Goal: Check status: Verify the current state of an ongoing process or item

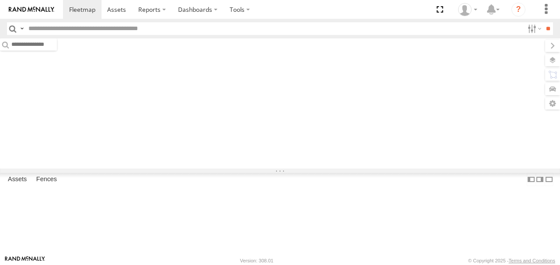
click at [554, 57] on label at bounding box center [552, 60] width 15 height 12
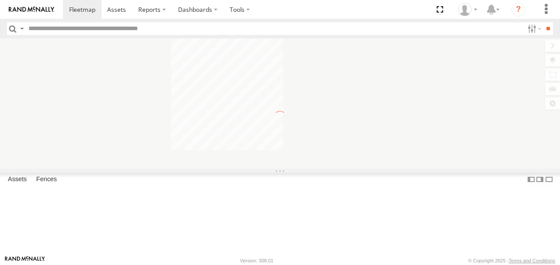
click at [0, 0] on span "Basemaps" at bounding box center [0, 0] width 0 height 0
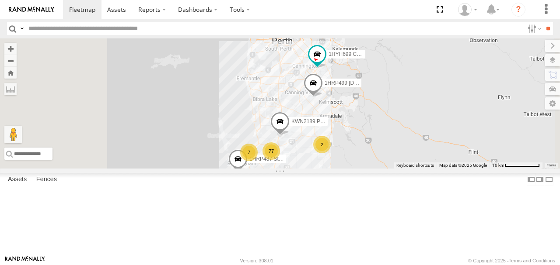
click at [0, 0] on span "Satellite + Roadmap" at bounding box center [0, 0] width 0 height 0
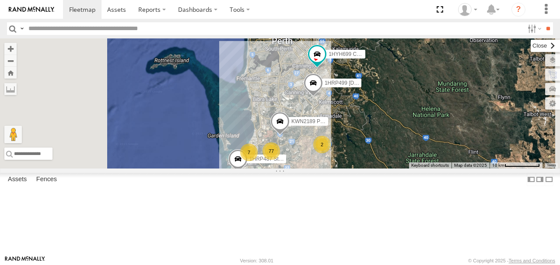
click at [530, 45] on label at bounding box center [544, 46] width 29 height 12
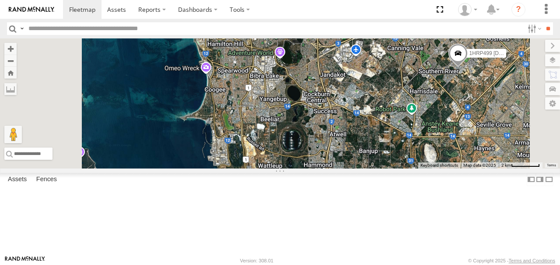
drag, startPoint x: 395, startPoint y: 156, endPoint x: 460, endPoint y: 144, distance: 65.8
click at [460, 144] on div "KWN2189 Playground Officer 1HRP487 Stat Planner 1HRP499 [DOMAIN_NAME] 1HYH699 C…" at bounding box center [280, 103] width 560 height 130
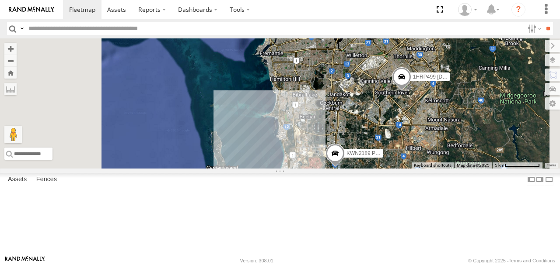
drag, startPoint x: 418, startPoint y: 199, endPoint x: 403, endPoint y: 101, distance: 99.9
click at [403, 101] on div "KWN2189 Playground Officer 1HRP487 Stat Planner 1HRP499 [DOMAIN_NAME] 1HYH699 C…" at bounding box center [280, 103] width 560 height 130
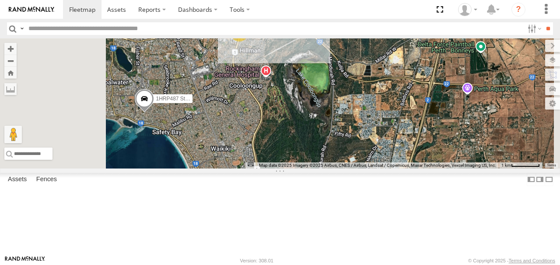
click at [43, 30] on input "text" at bounding box center [274, 28] width 499 height 13
type input "****"
click at [543, 22] on input "**" at bounding box center [548, 28] width 10 height 13
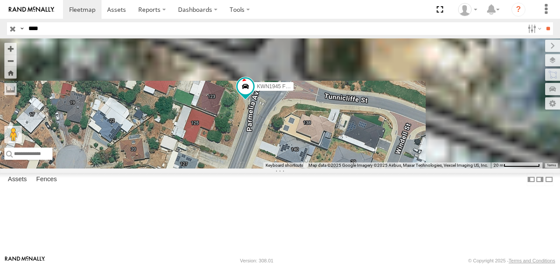
drag, startPoint x: 378, startPoint y: 112, endPoint x: 345, endPoint y: 212, distance: 104.8
click at [345, 169] on div "KWN1945 Flocon" at bounding box center [280, 103] width 560 height 130
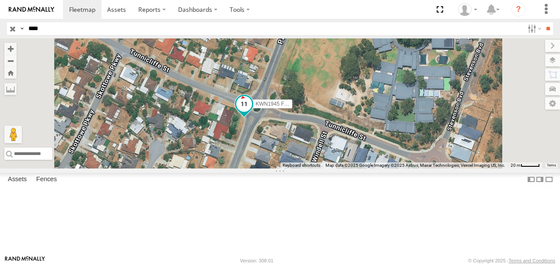
click at [252, 112] on span at bounding box center [244, 105] width 16 height 16
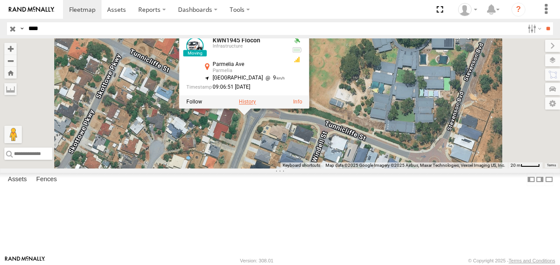
click at [256, 105] on label at bounding box center [247, 102] width 17 height 6
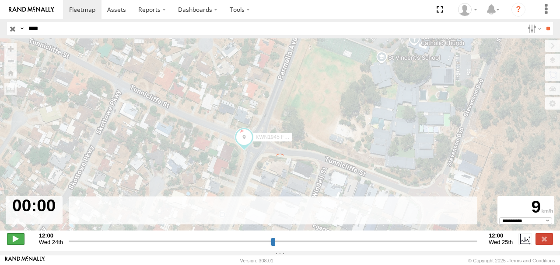
click at [15, 244] on span at bounding box center [15, 239] width 17 height 11
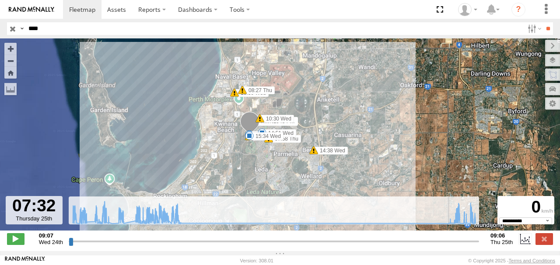
drag, startPoint x: 72, startPoint y: 245, endPoint x: 450, endPoint y: 223, distance: 378.5
click at [450, 237] on input "range" at bounding box center [274, 241] width 410 height 8
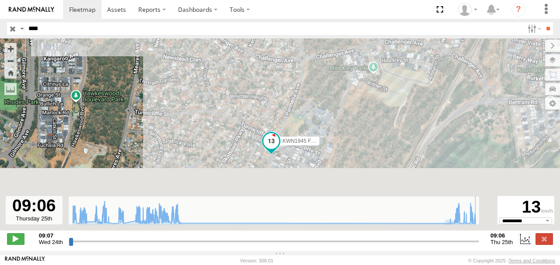
type input "**********"
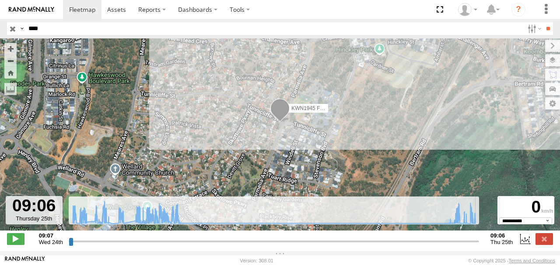
drag, startPoint x: 304, startPoint y: 169, endPoint x: 310, endPoint y: 150, distance: 19.9
click at [310, 150] on div "KWN1945 Flocon 09:58 Wed 10:30 Wed 12:09 Wed 13:36 Wed 14:38 Wed 14:51 Wed 15:3…" at bounding box center [280, 139] width 560 height 202
click at [13, 28] on input "button" at bounding box center [12, 28] width 11 height 13
